Goal: Task Accomplishment & Management: Use online tool/utility

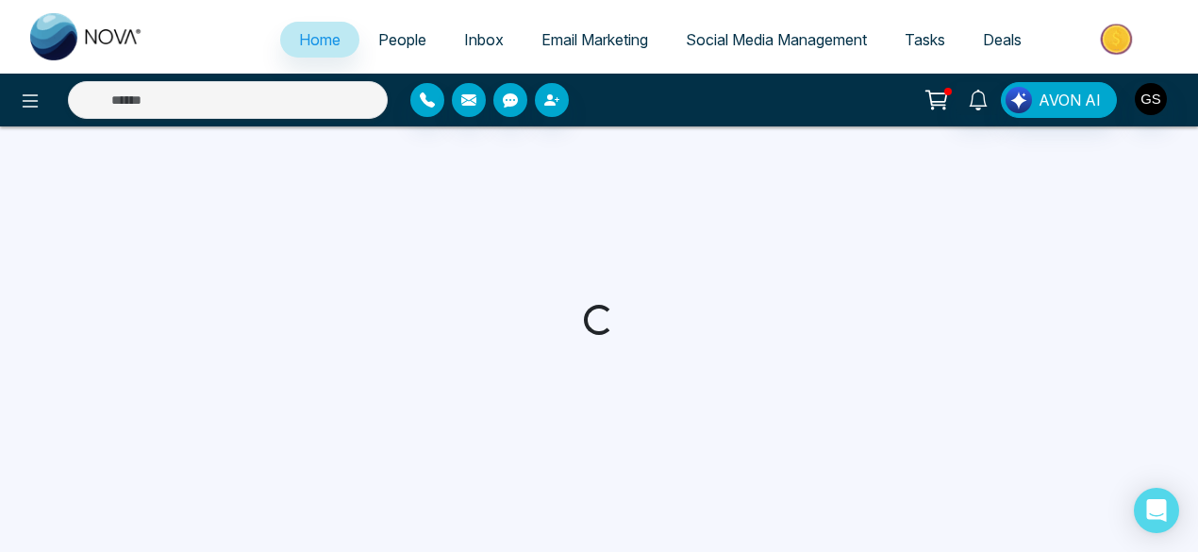
select select "*"
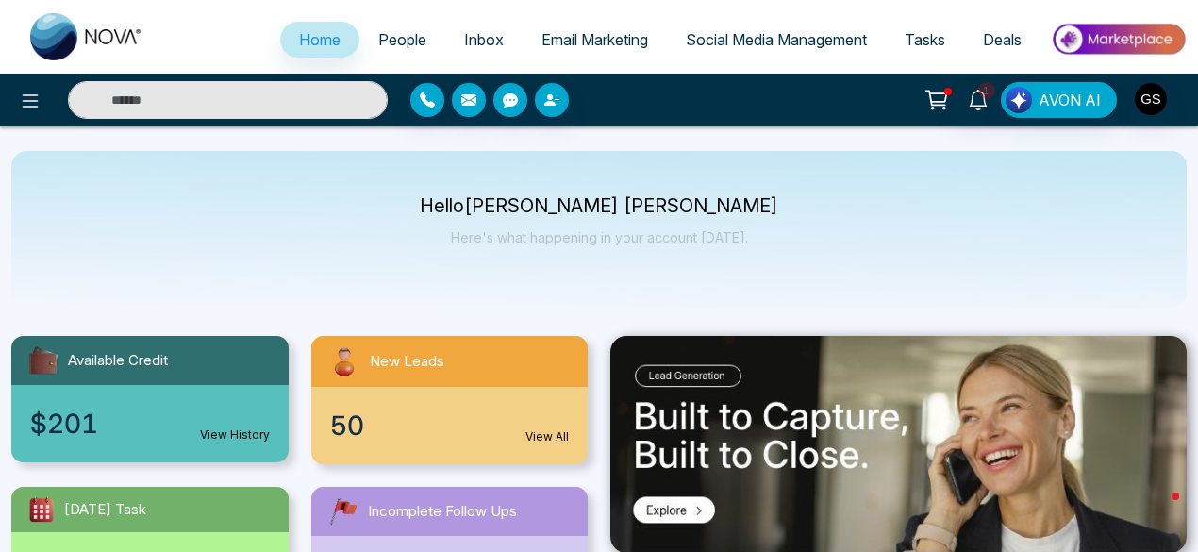
click at [585, 38] on span "Email Marketing" at bounding box center [595, 39] width 107 height 19
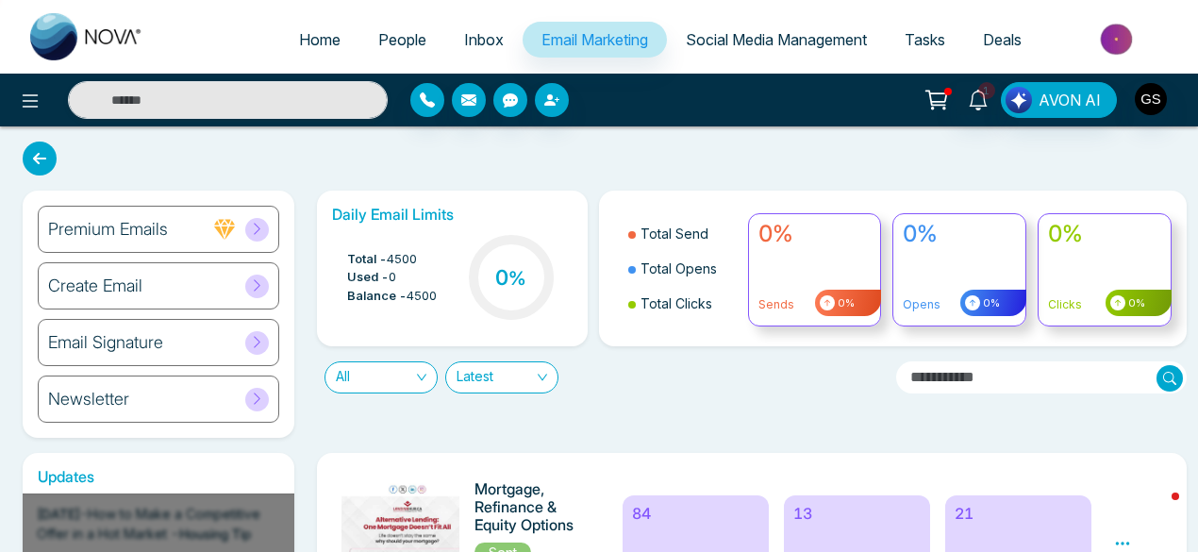
click at [260, 281] on icon at bounding box center [257, 285] width 14 height 14
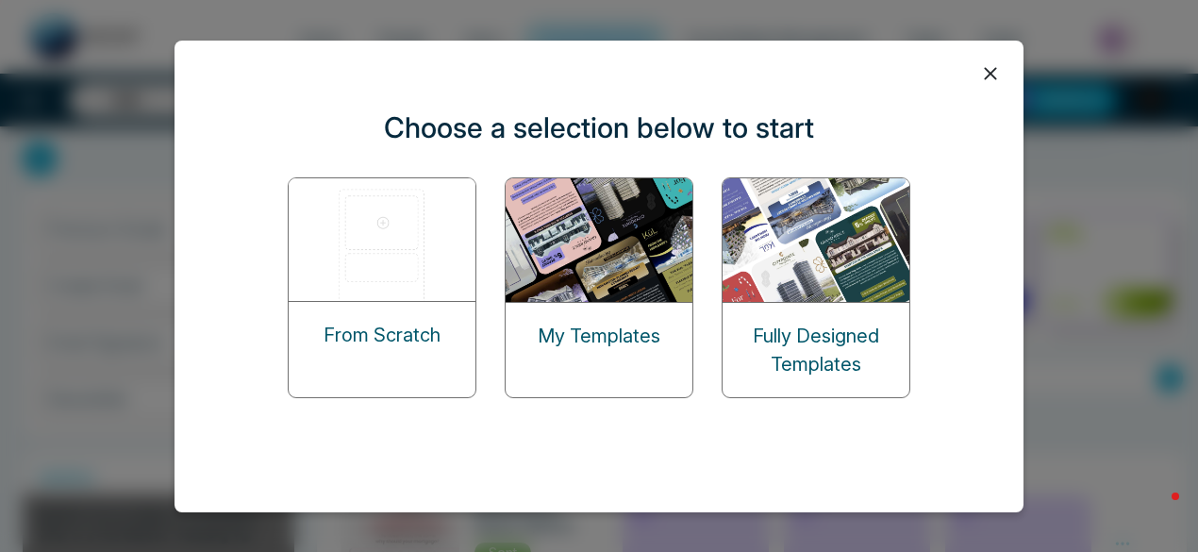
click at [342, 277] on img at bounding box center [383, 239] width 189 height 123
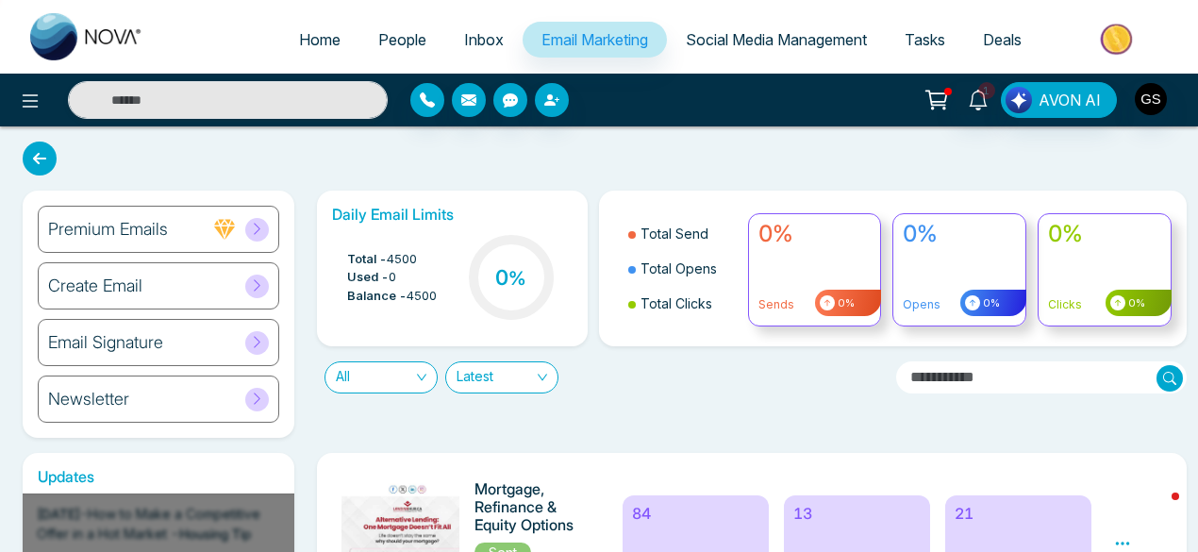
click at [187, 399] on div "Newsletter" at bounding box center [159, 398] width 242 height 47
click at [254, 282] on icon at bounding box center [257, 285] width 14 height 14
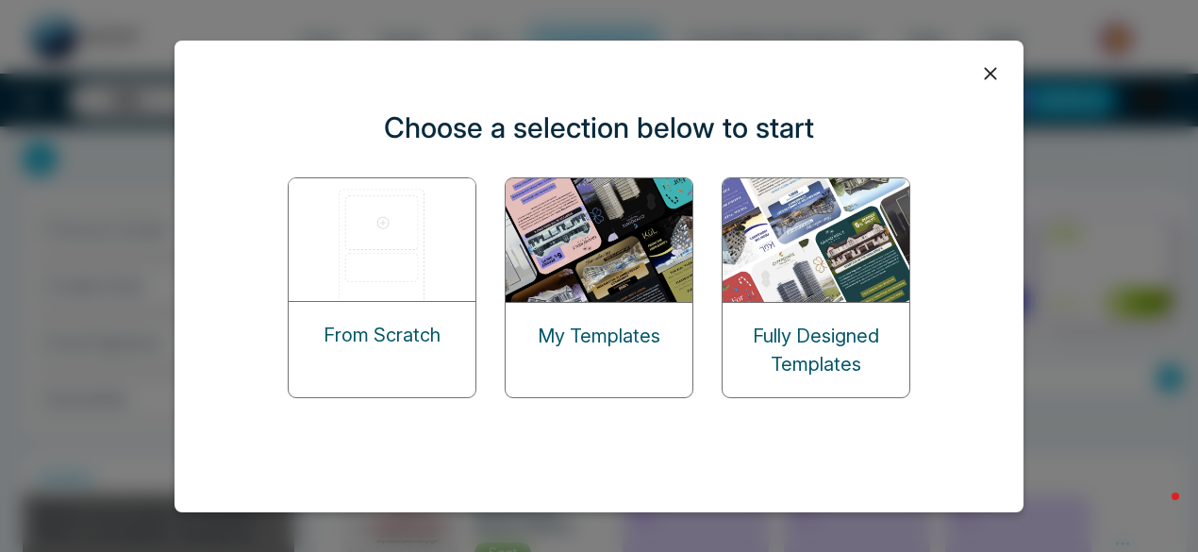
click at [385, 330] on p "From Scratch" at bounding box center [382, 335] width 117 height 28
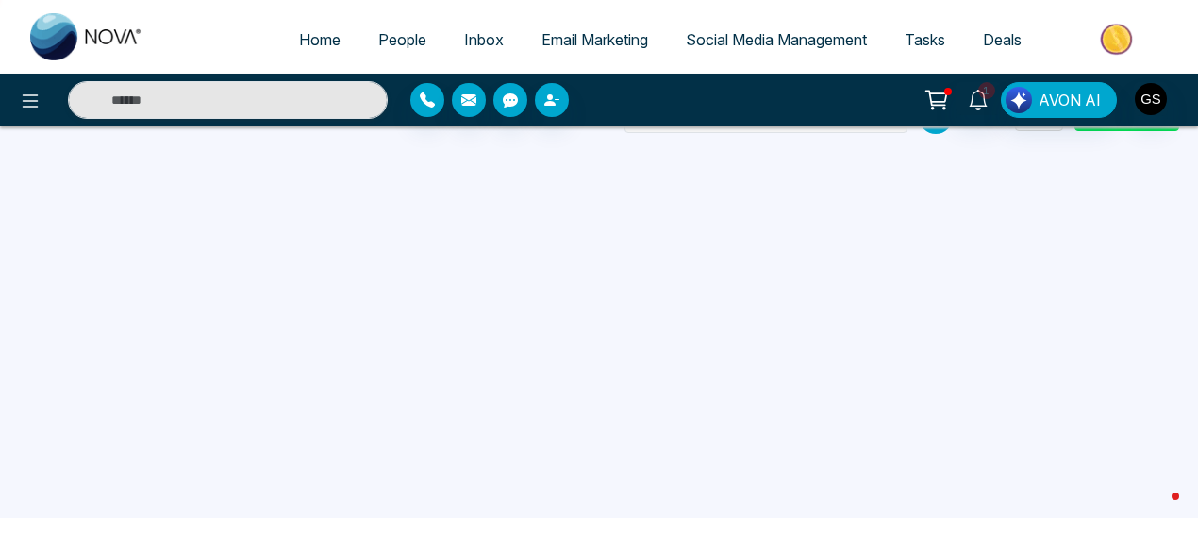
scroll to position [33, 0]
